Goal: Transaction & Acquisition: Subscribe to service/newsletter

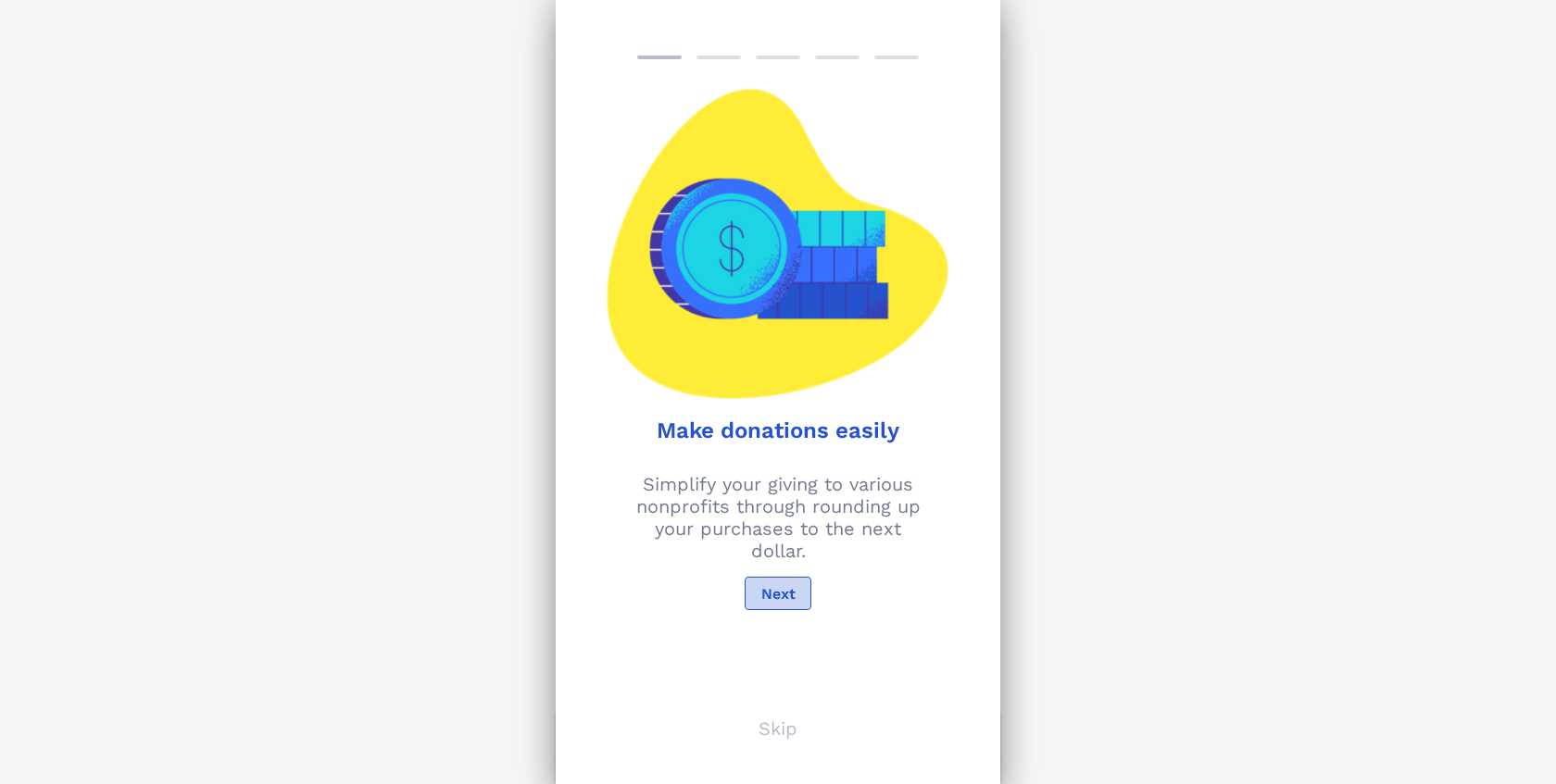
click at [803, 595] on button "Next" at bounding box center [778, 593] width 67 height 33
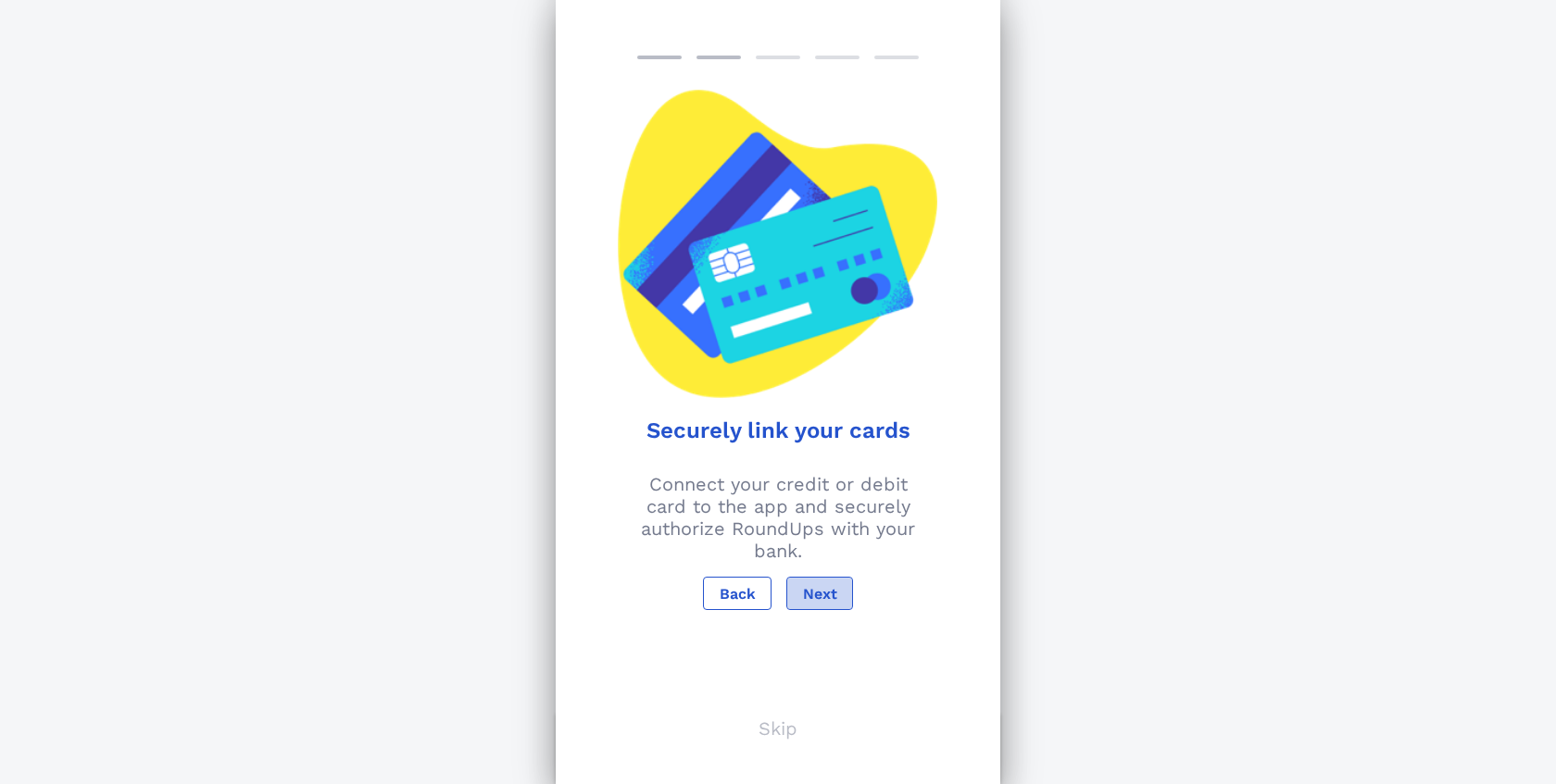
click at [832, 598] on span "Next" at bounding box center [819, 594] width 35 height 17
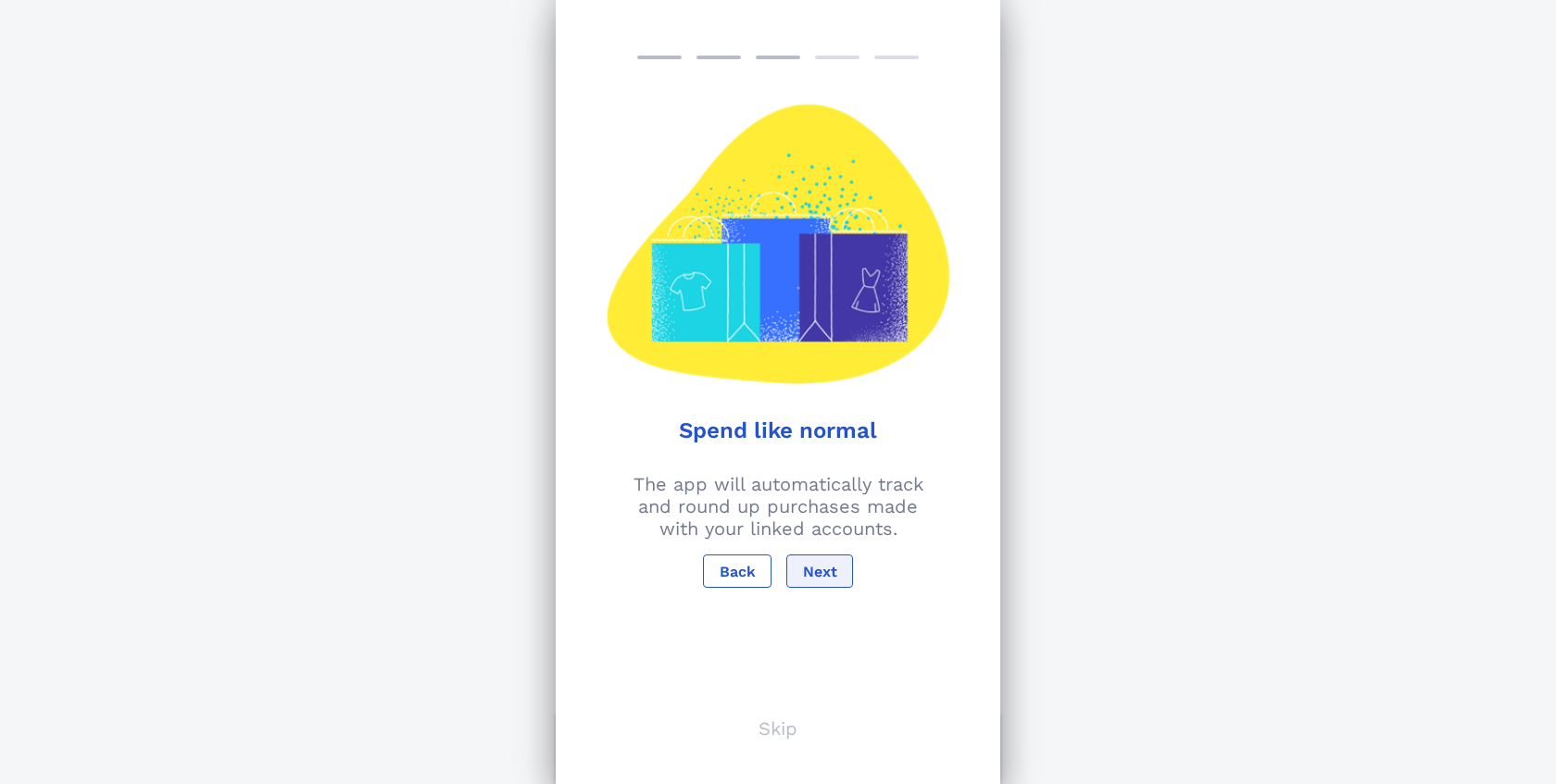
click at [832, 598] on div "Spend like normal The app will automatically track and round up purchases made …" at bounding box center [778, 392] width 444 height 784
click at [837, 560] on button "Next" at bounding box center [819, 571] width 67 height 33
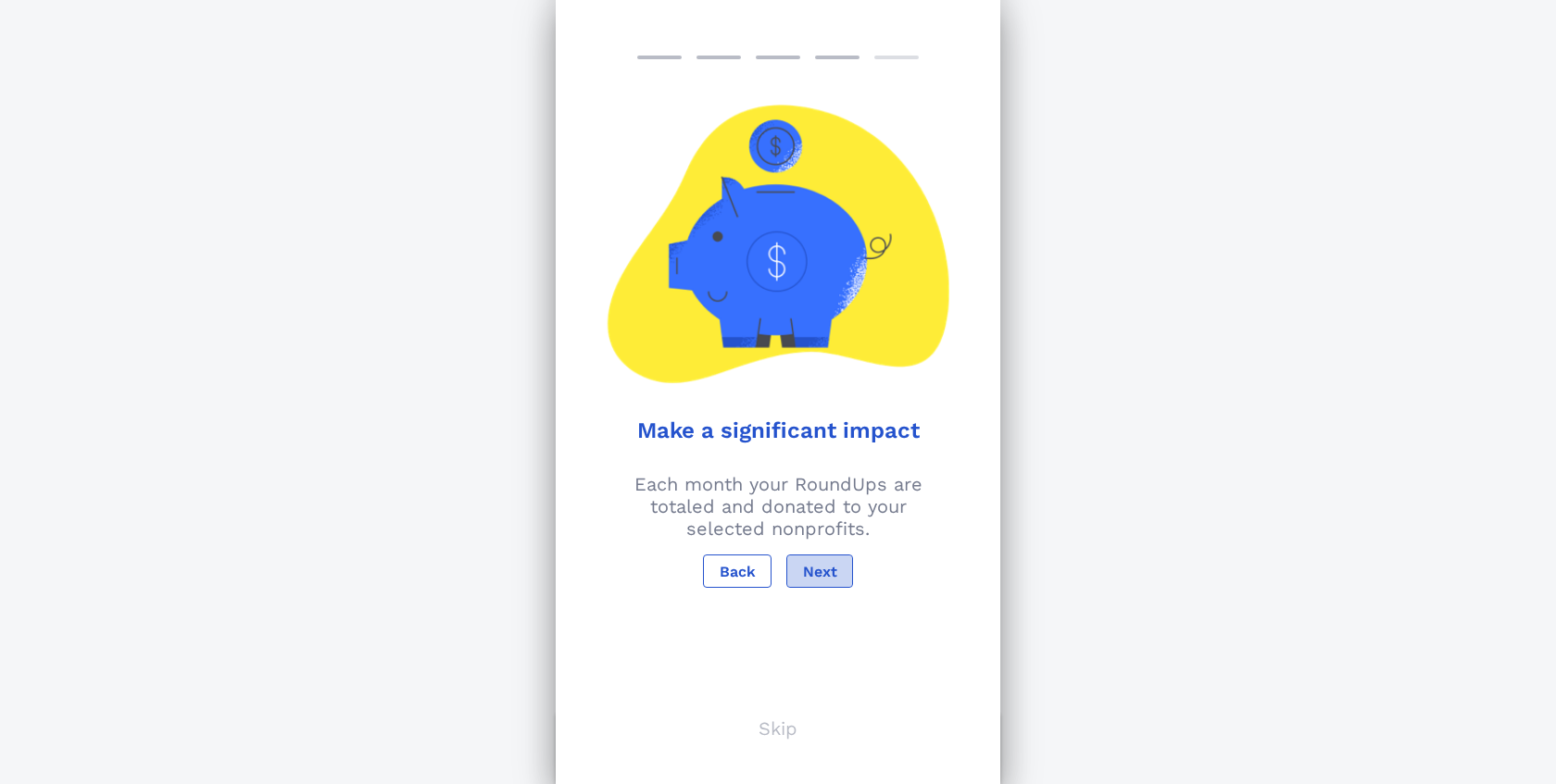
click at [837, 560] on button "Next" at bounding box center [819, 571] width 67 height 33
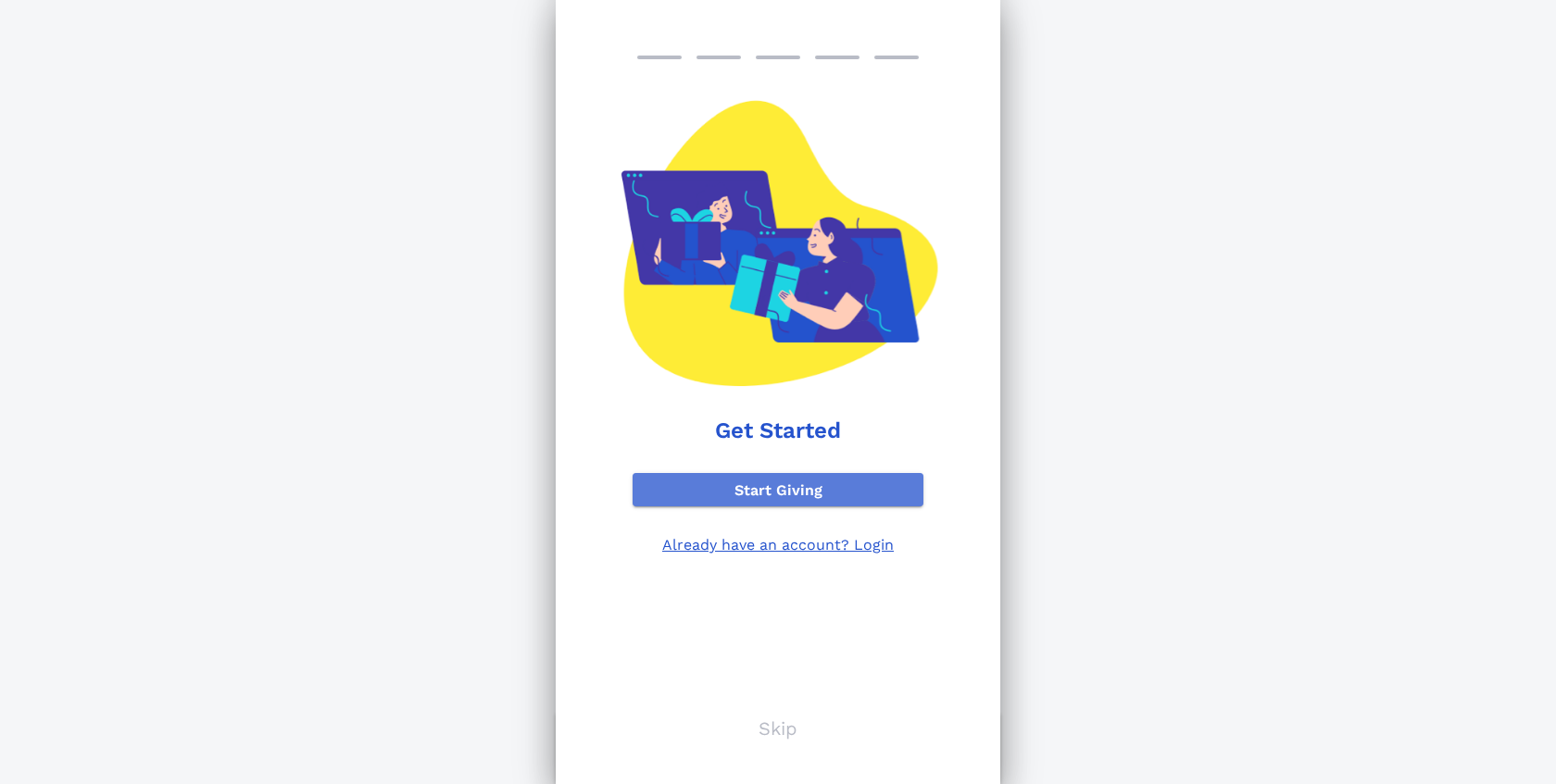
click at [812, 490] on span "Start Giving" at bounding box center [778, 490] width 261 height 17
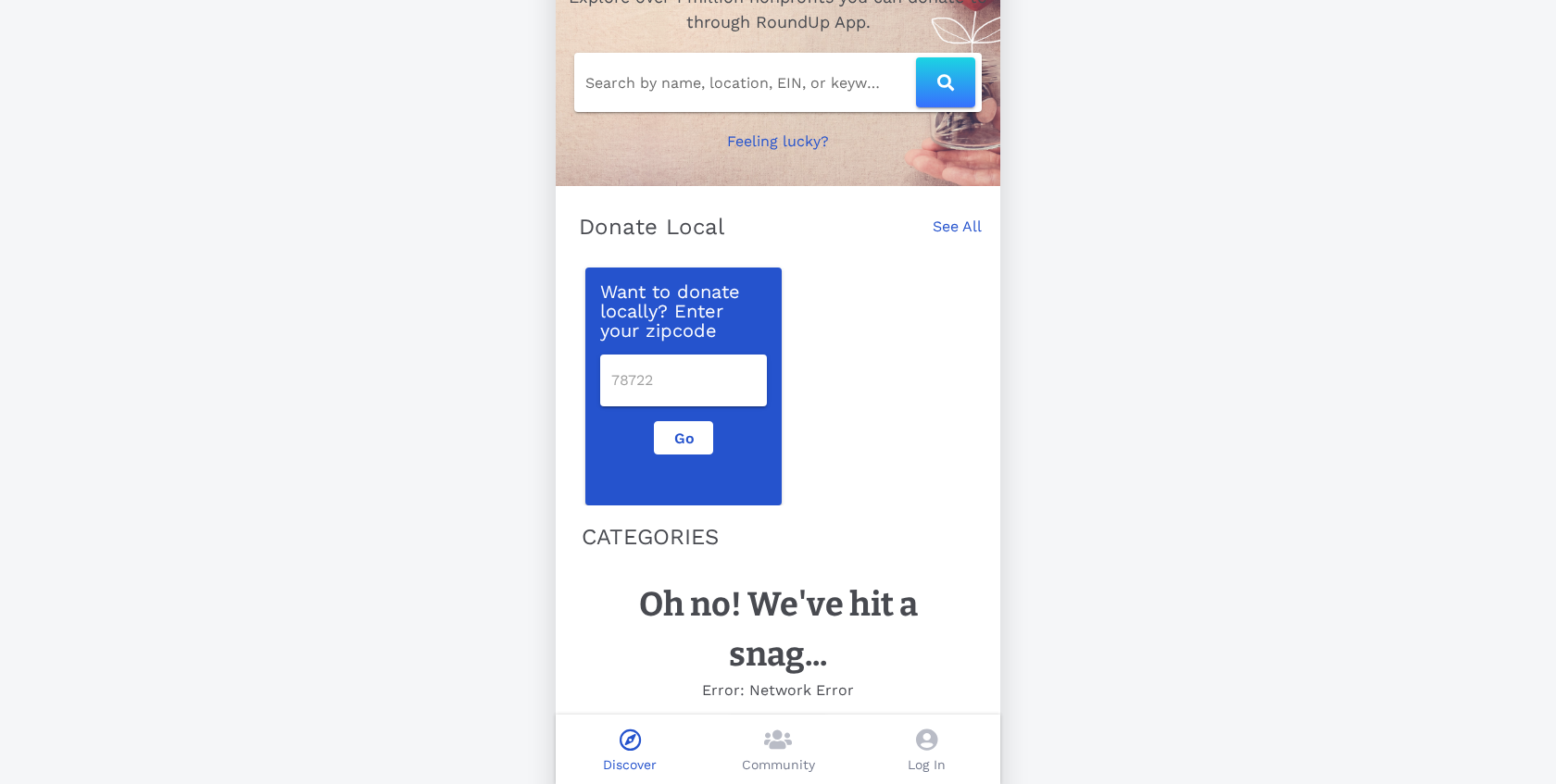
scroll to position [190, 0]
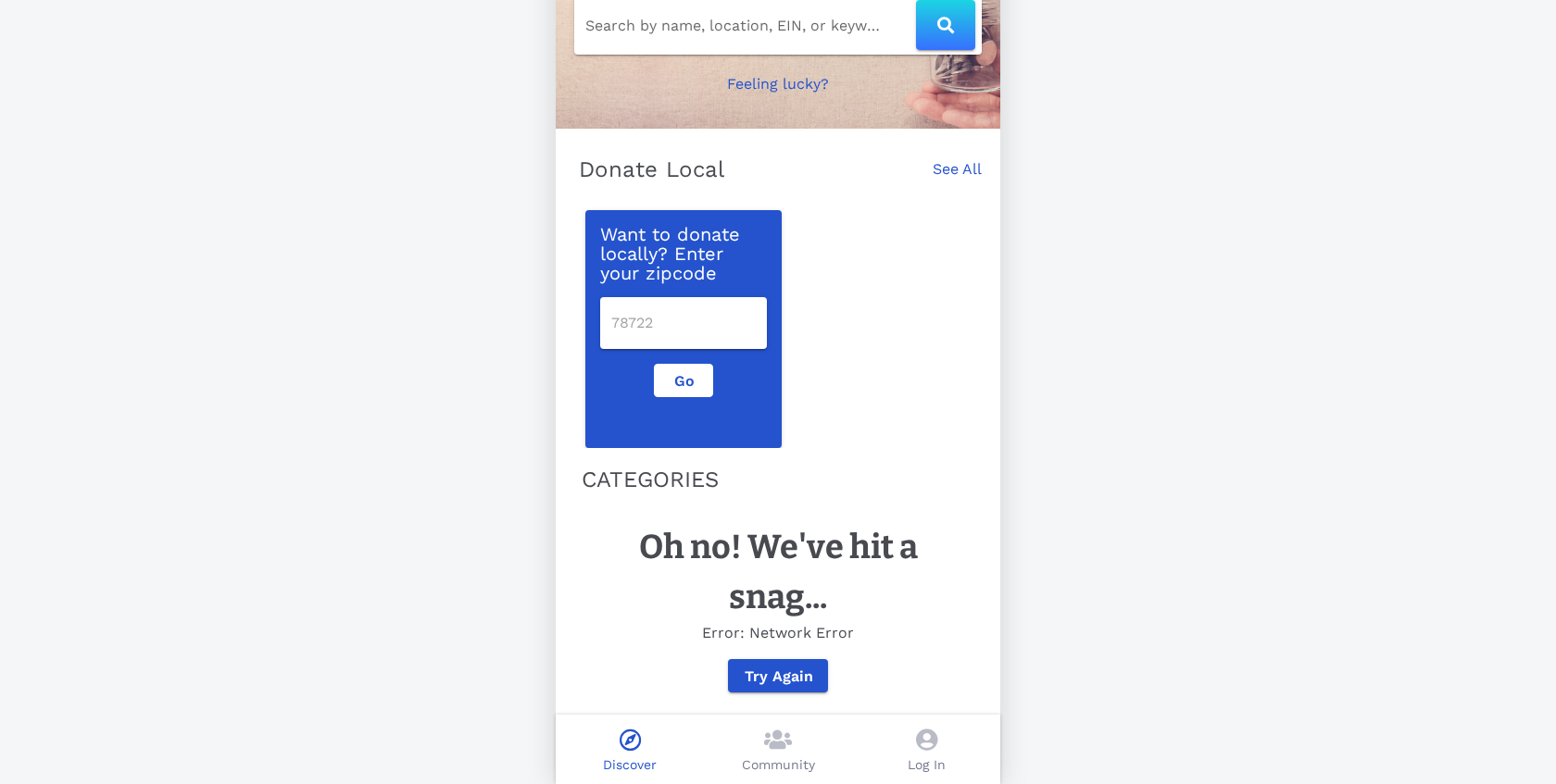
click at [733, 317] on input "number" at bounding box center [683, 323] width 145 height 29
type input "18650"
click at [699, 376] on button "Go" at bounding box center [683, 381] width 59 height 33
click at [685, 394] on button "Go" at bounding box center [683, 381] width 59 height 33
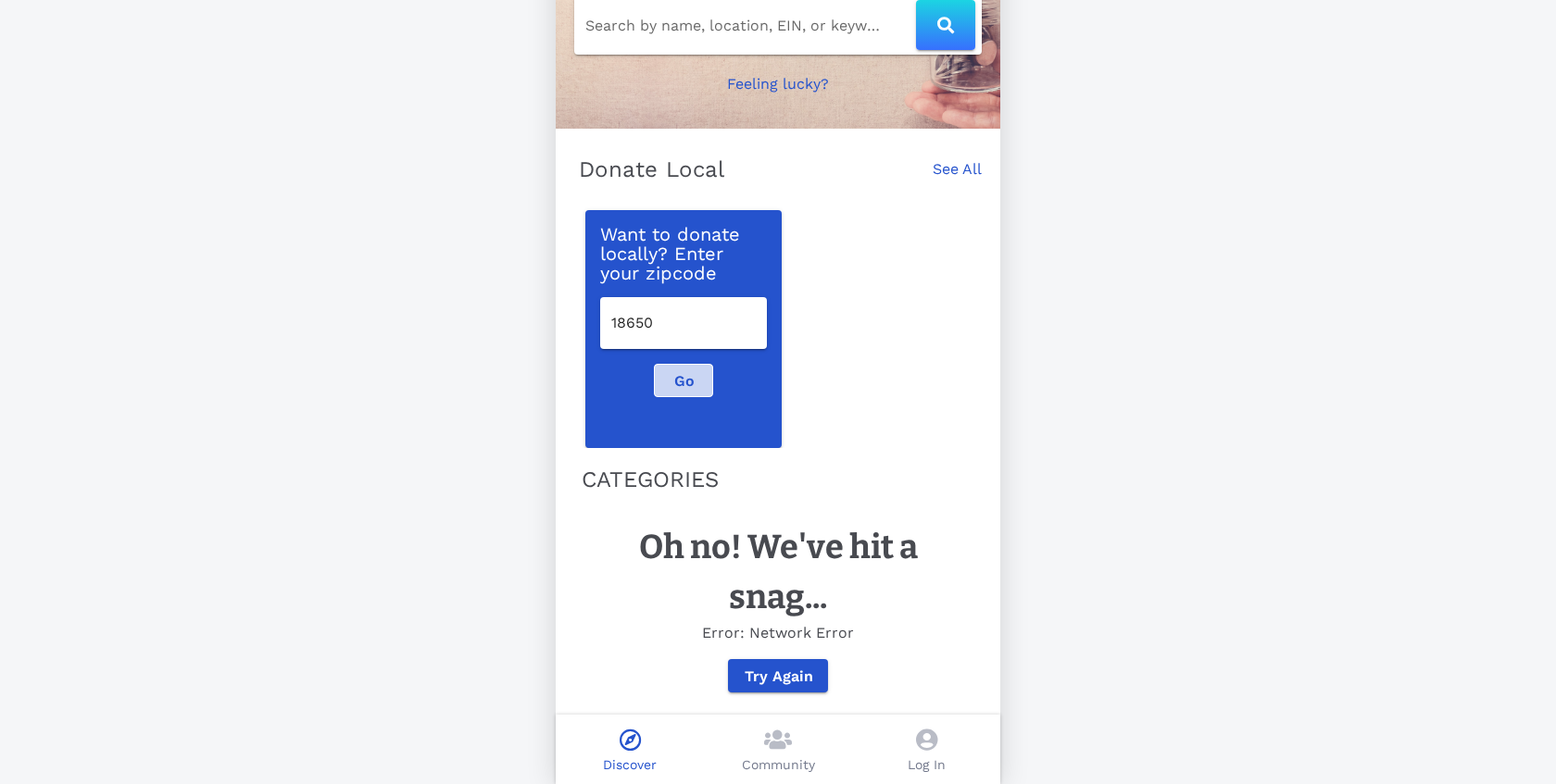
click at [685, 394] on button "Go" at bounding box center [683, 381] width 59 height 33
click at [783, 695] on div "Oh no! We've hit a snag... Error: Network Error Try Again" at bounding box center [778, 607] width 393 height 192
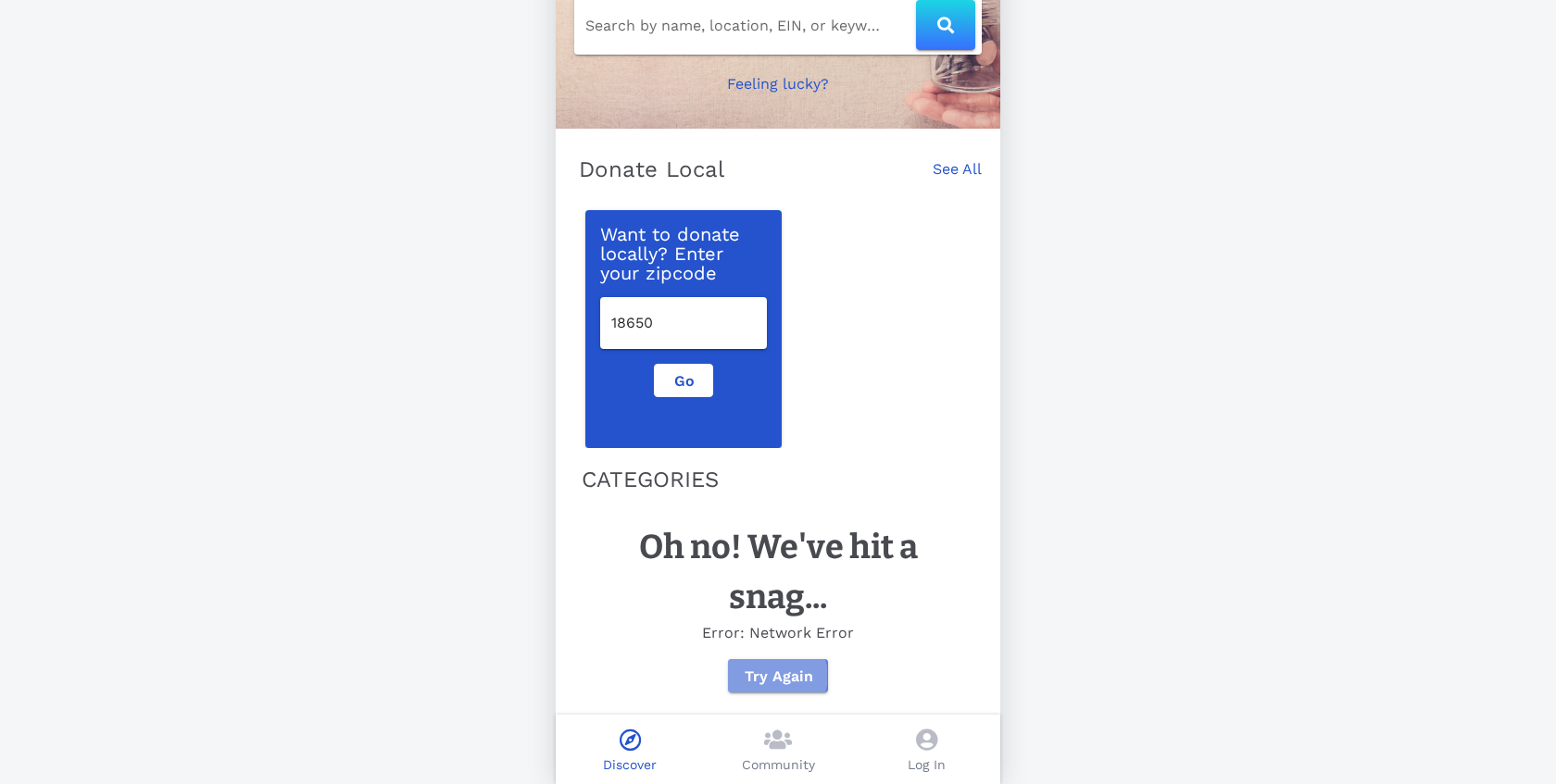
click at [793, 674] on span "Try Again" at bounding box center [778, 676] width 69 height 17
click at [780, 732] on icon at bounding box center [778, 739] width 28 height 22
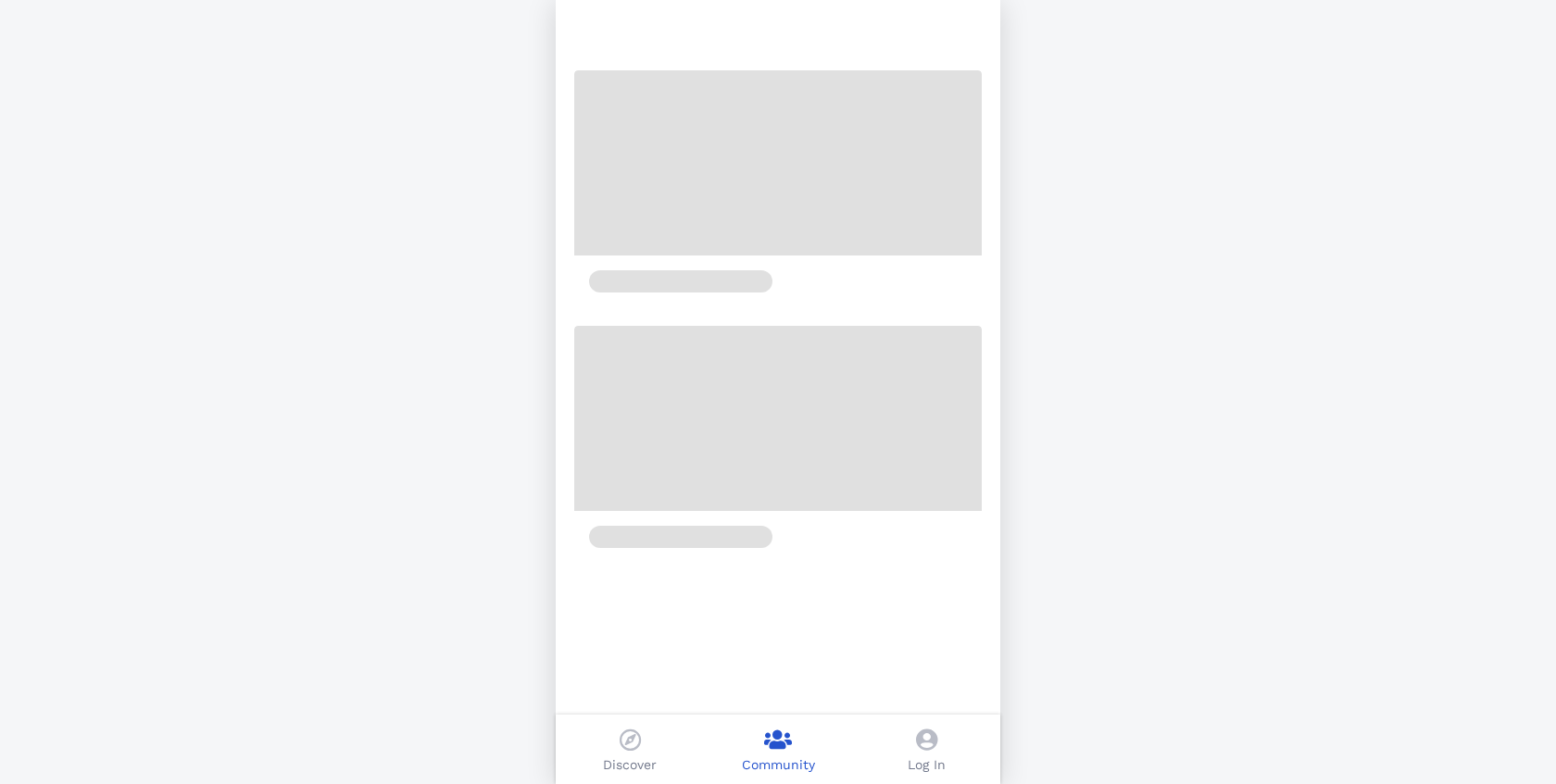
click at [929, 742] on icon at bounding box center [927, 739] width 21 height 22
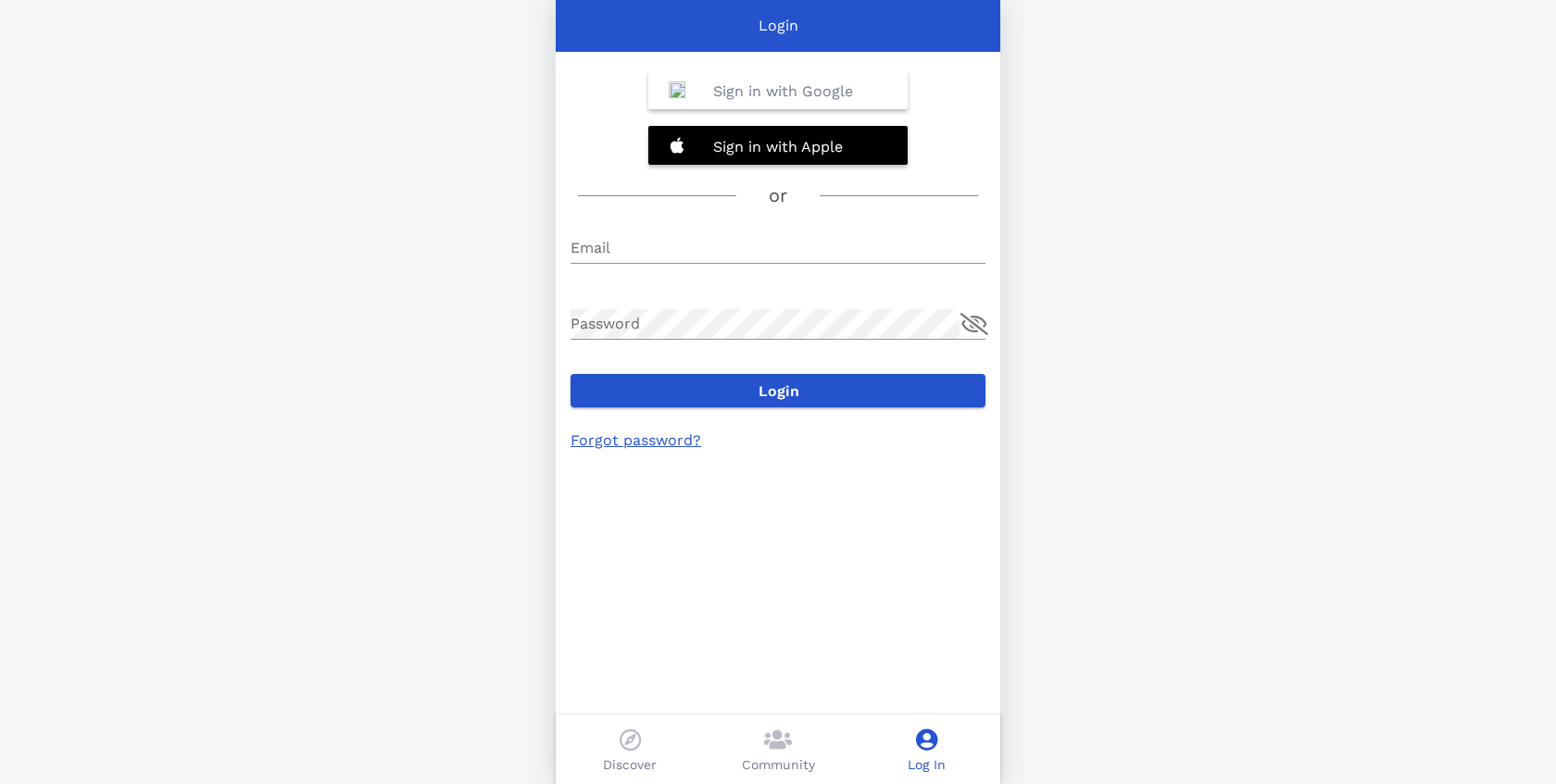
click at [634, 768] on p "Discover" at bounding box center [630, 765] width 53 height 19
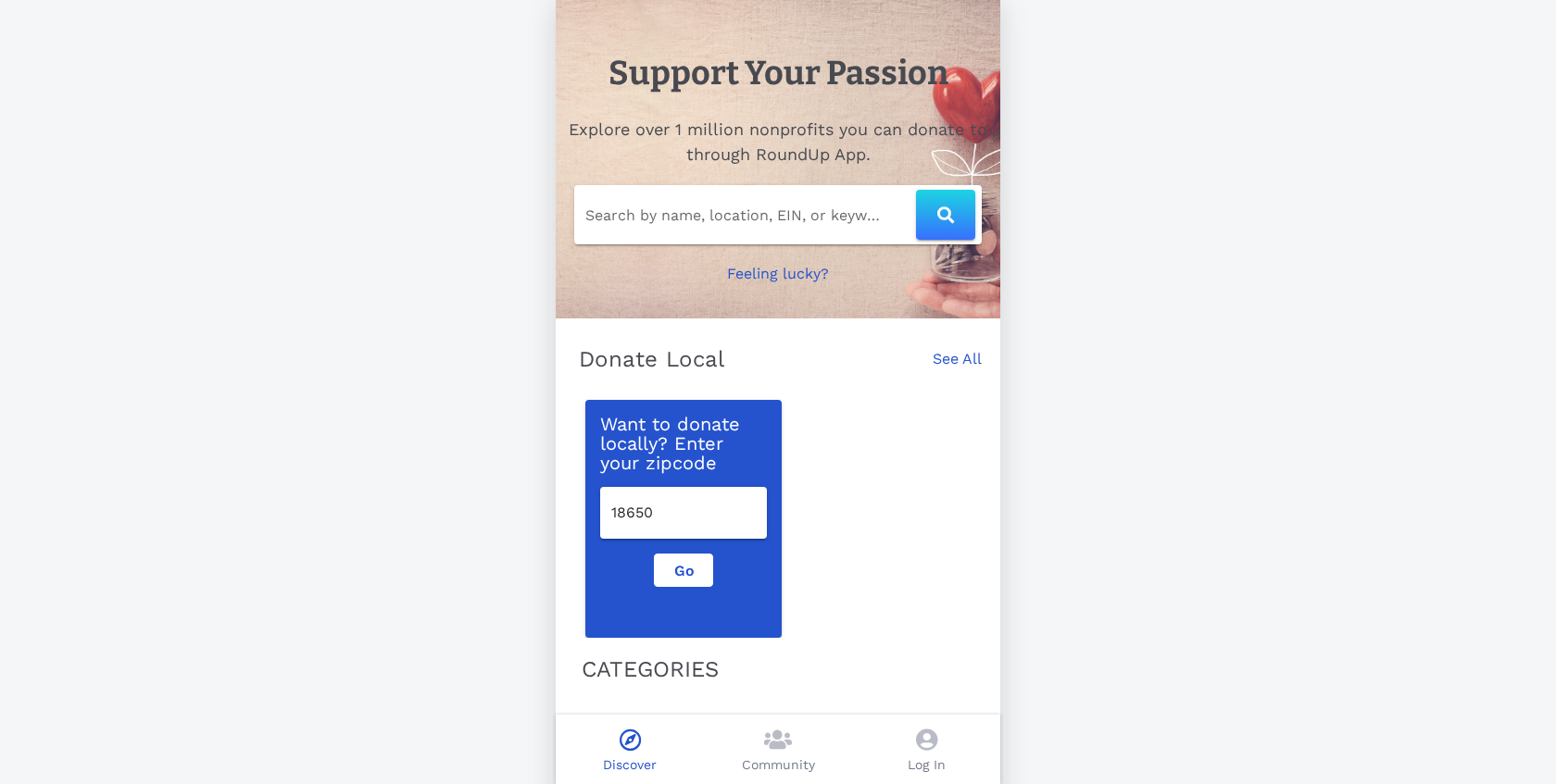
click at [920, 751] on span at bounding box center [927, 742] width 21 height 27
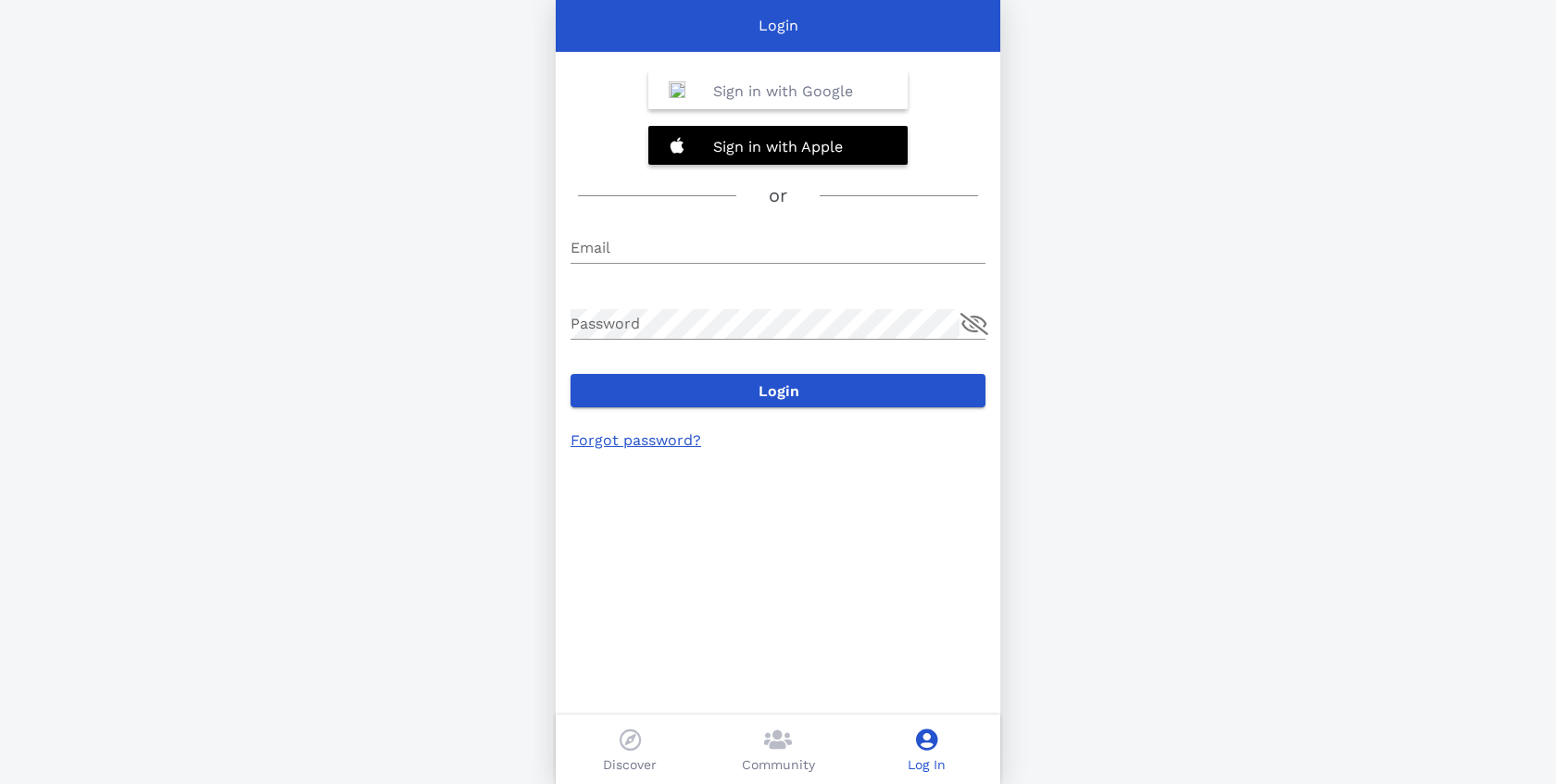
click at [781, 737] on icon at bounding box center [778, 739] width 28 height 22
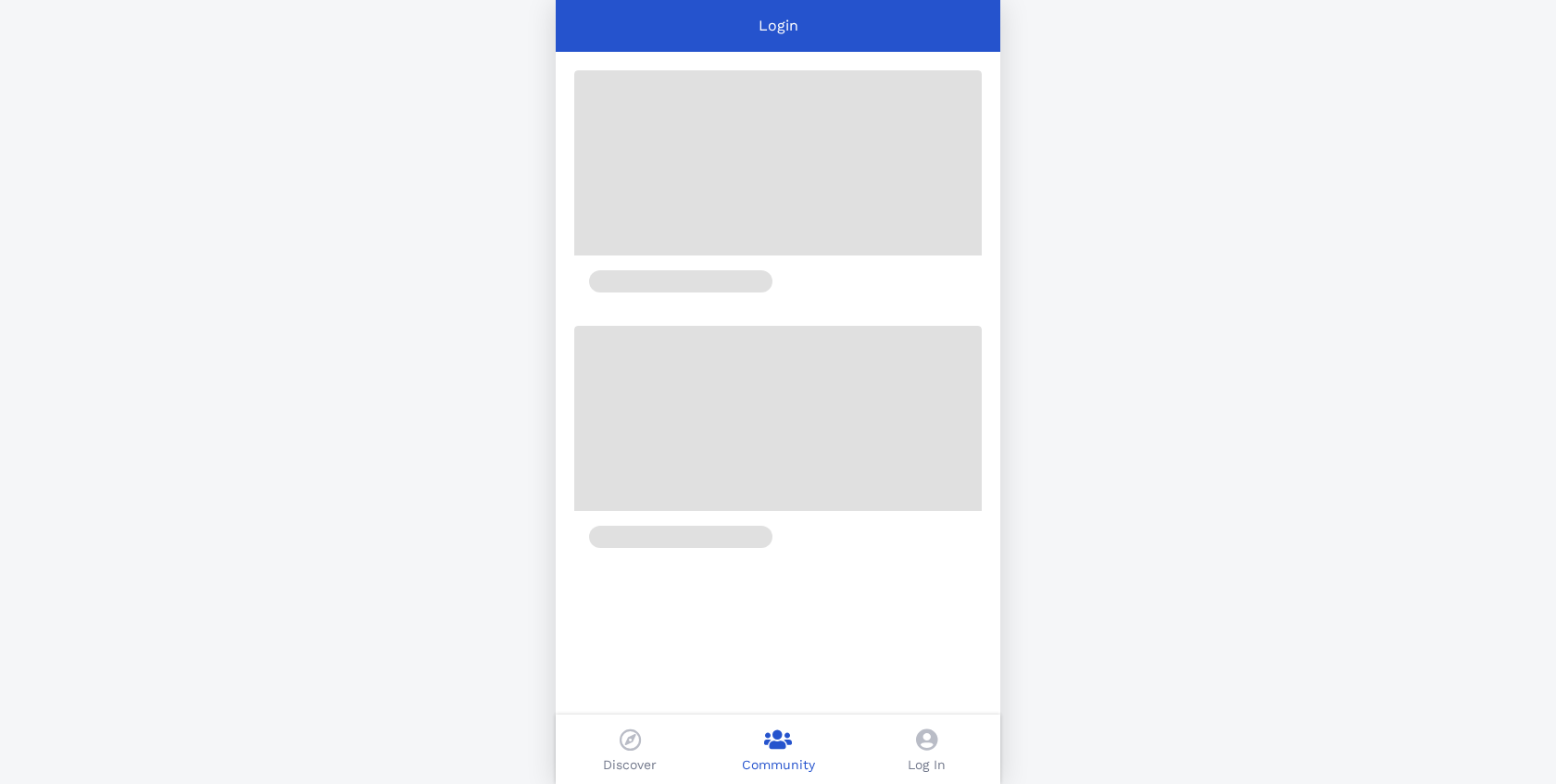
click at [640, 743] on div "Discover" at bounding box center [630, 749] width 148 height 69
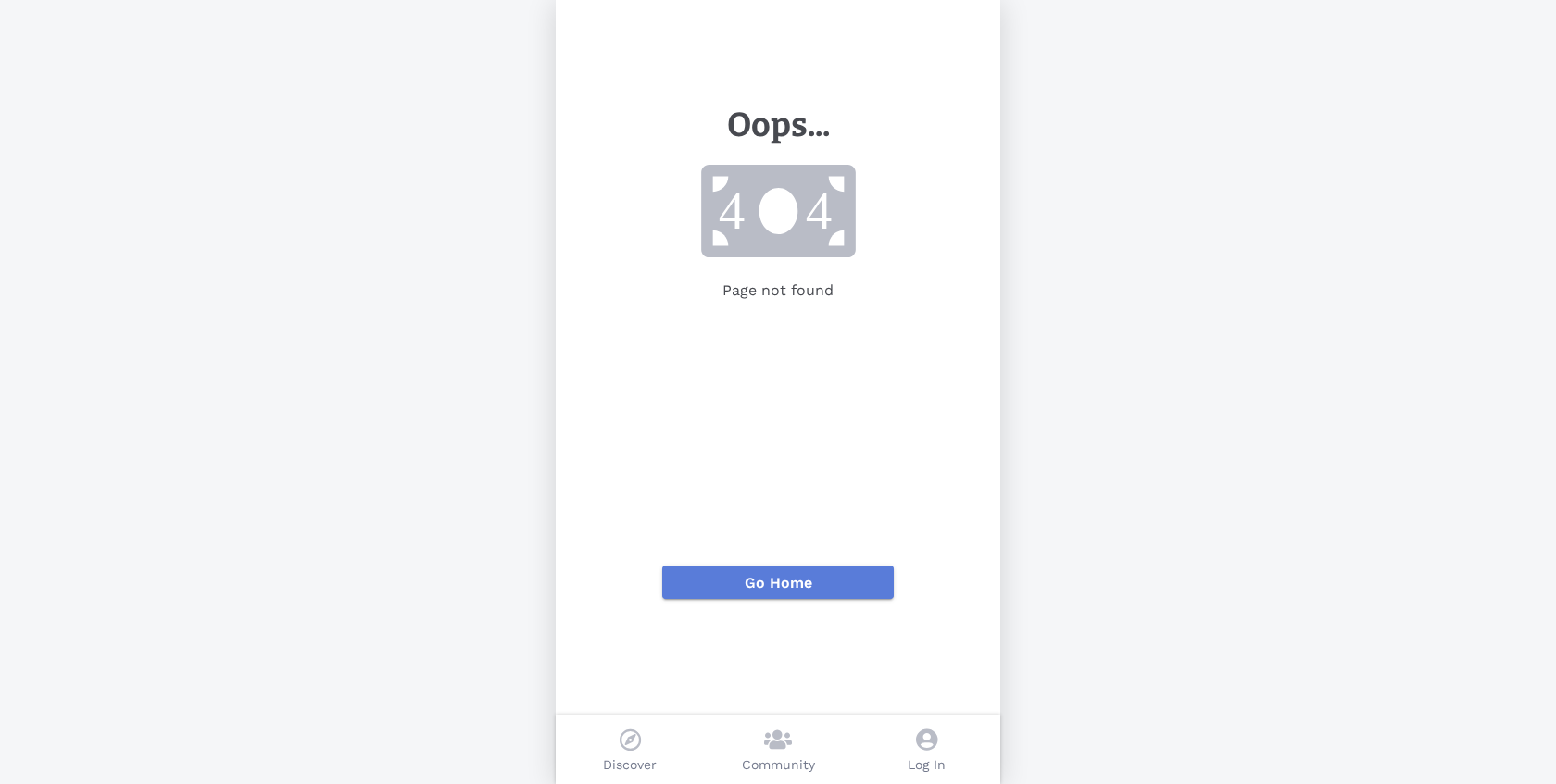
click at [800, 569] on button "Go Home" at bounding box center [778, 582] width 231 height 33
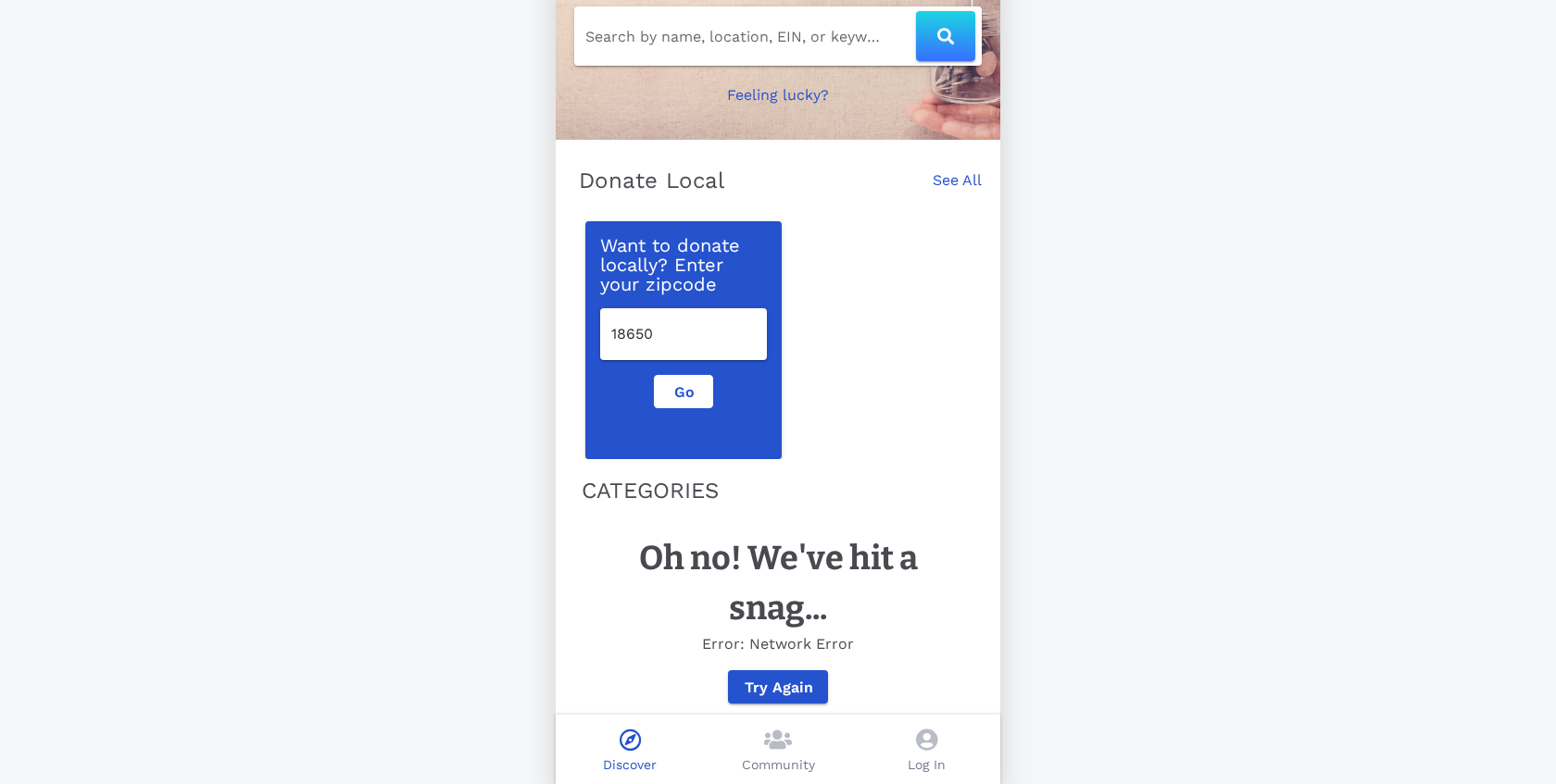
scroll to position [190, 0]
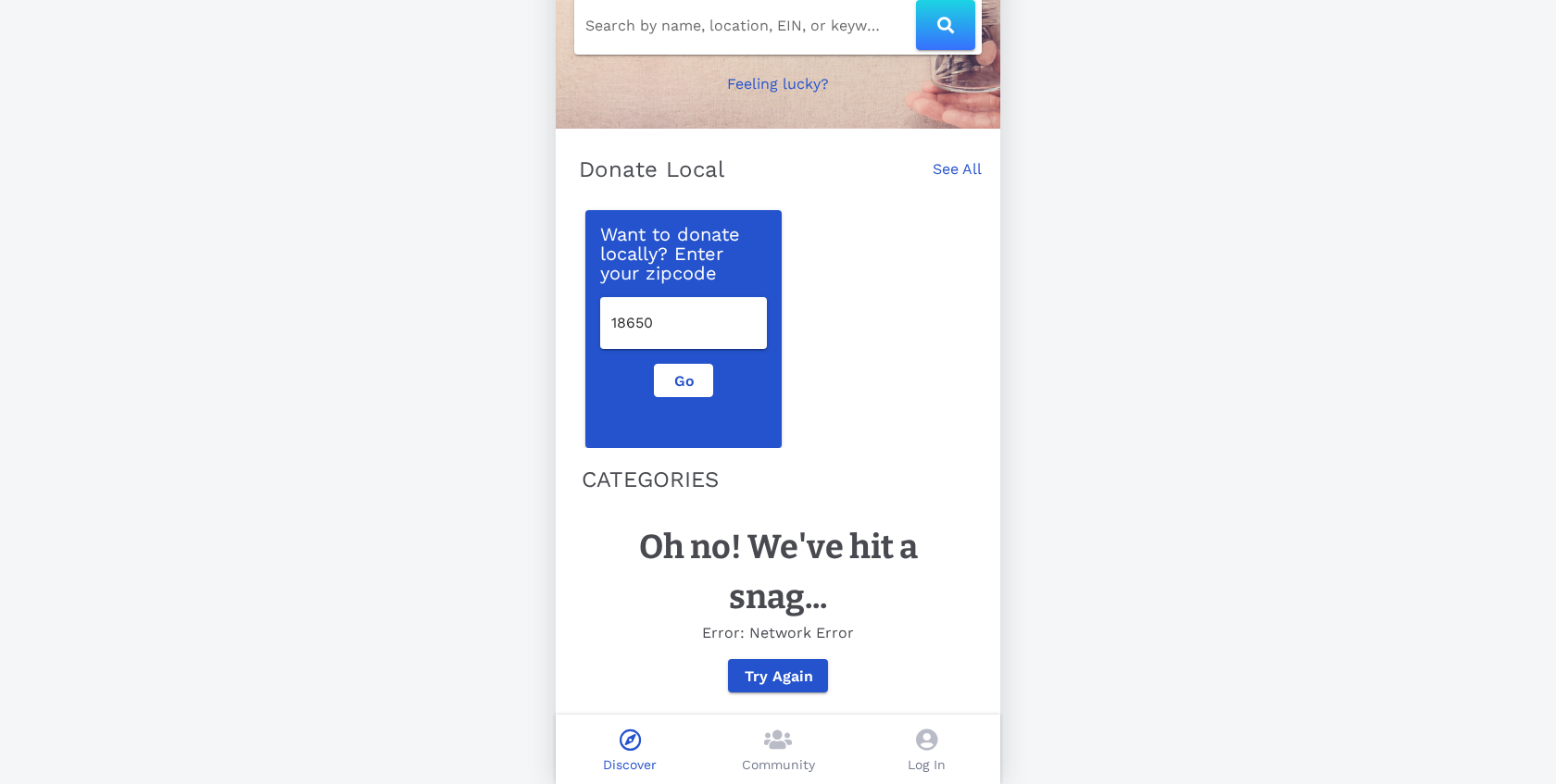
click at [762, 753] on div "Community" at bounding box center [778, 749] width 148 height 69
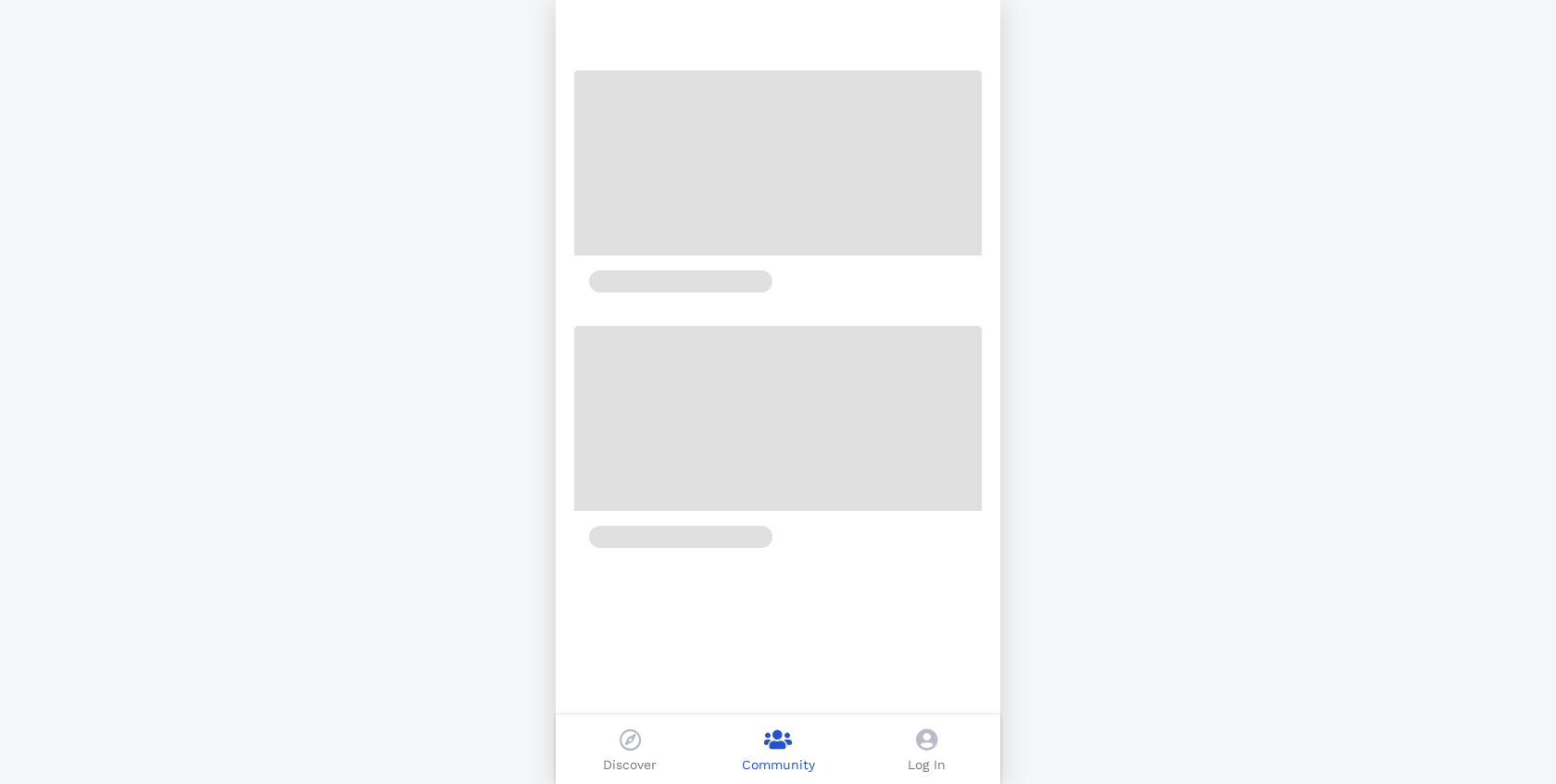
click at [924, 745] on icon at bounding box center [927, 739] width 21 height 22
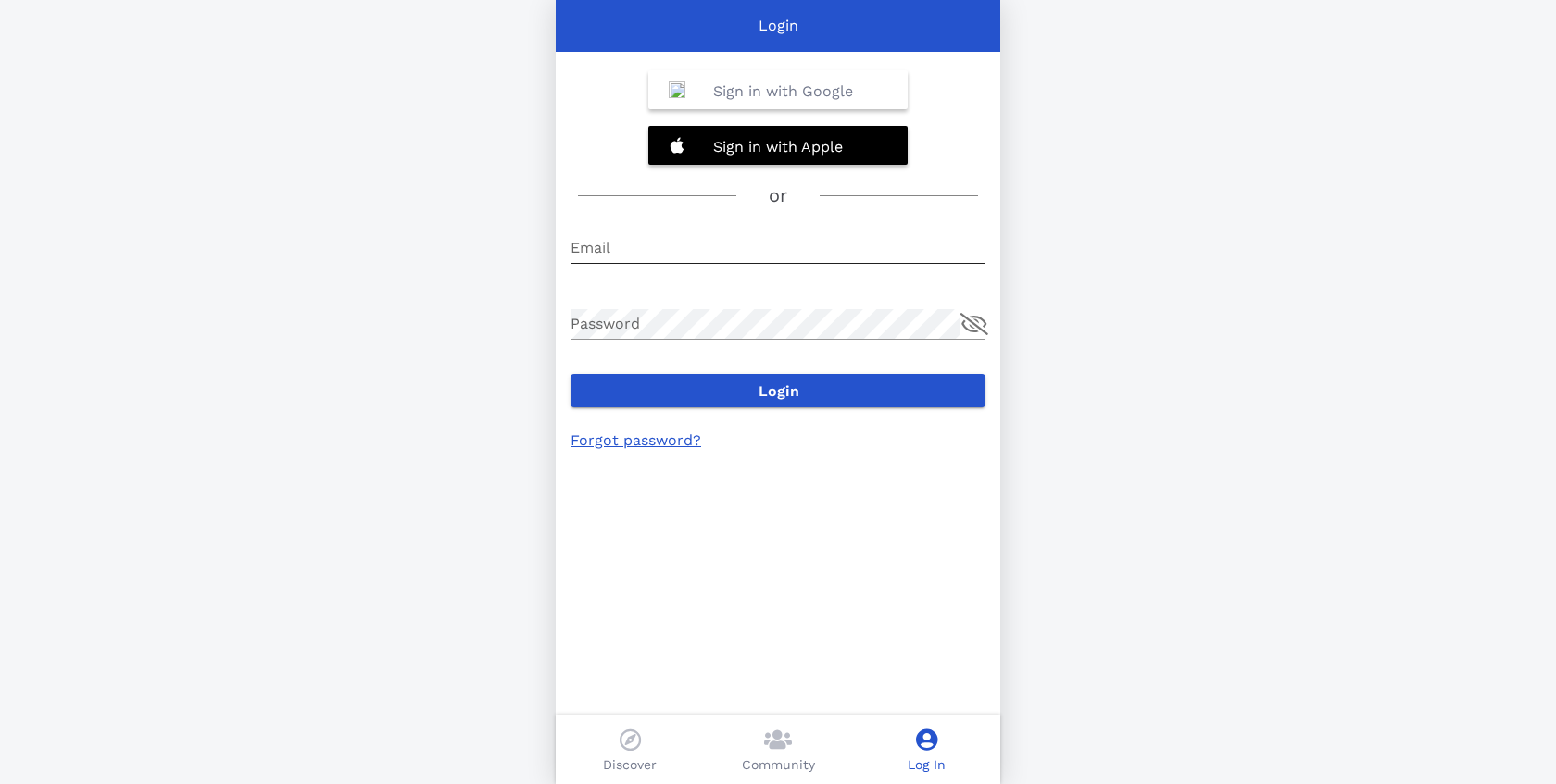
click at [677, 261] on input "Email" at bounding box center [778, 247] width 415 height 29
type input "m"
